Goal: Transaction & Acquisition: Purchase product/service

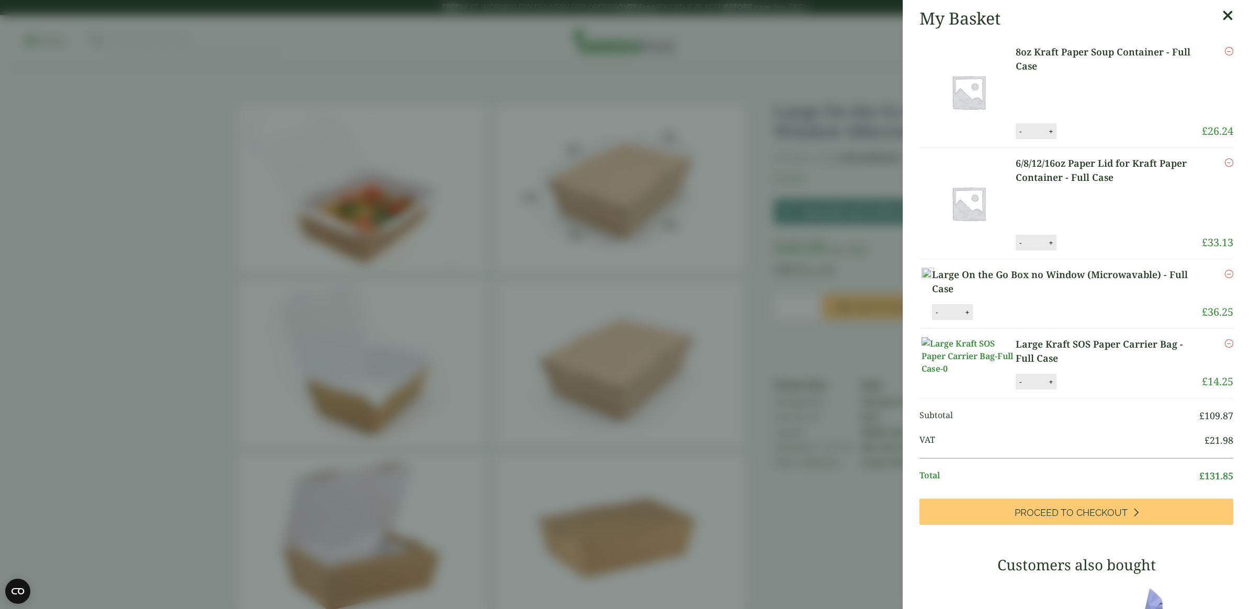
click at [1075, 507] on span "Proceed to Checkout" at bounding box center [1071, 513] width 113 height 12
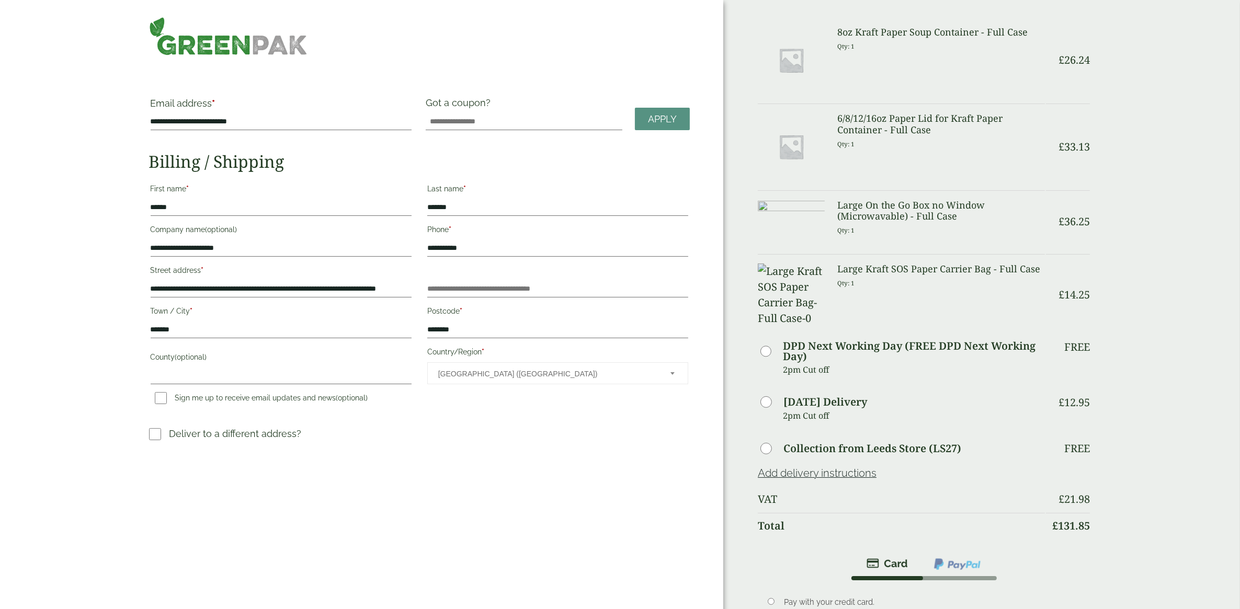
scroll to position [196, 0]
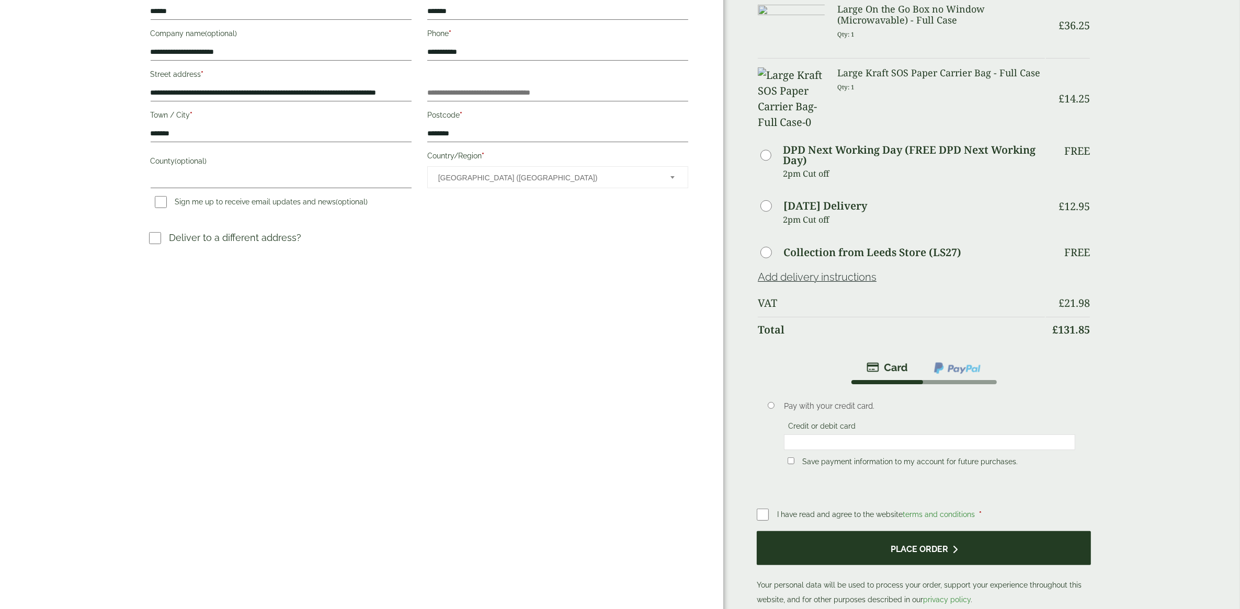
click at [818, 531] on button "Place order" at bounding box center [924, 548] width 334 height 34
click at [978, 531] on button "Place order" at bounding box center [924, 548] width 334 height 34
